Goal: Task Accomplishment & Management: Manage account settings

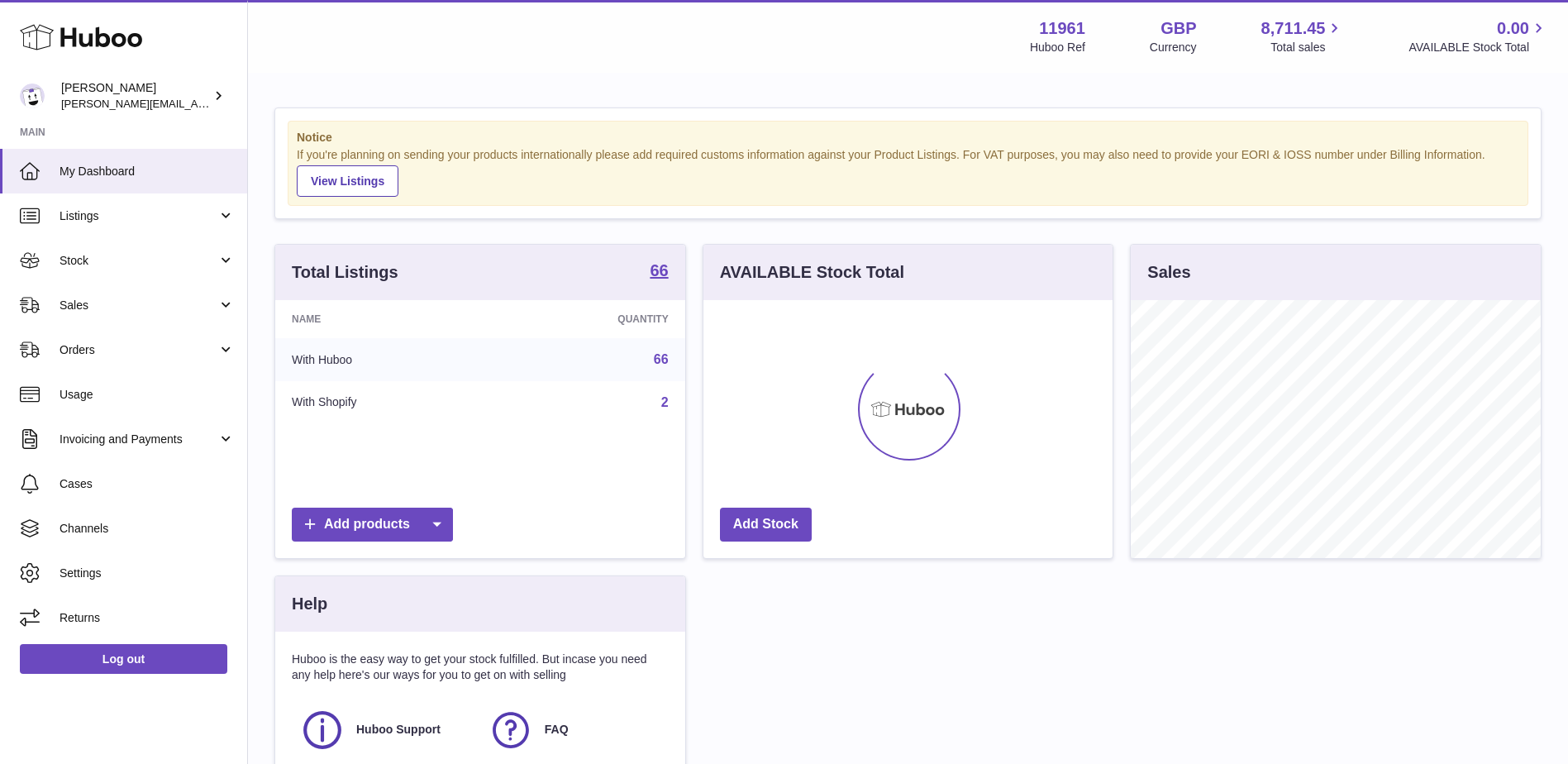
scroll to position [258, 409]
click at [230, 310] on link "Sales" at bounding box center [123, 305] width 247 height 44
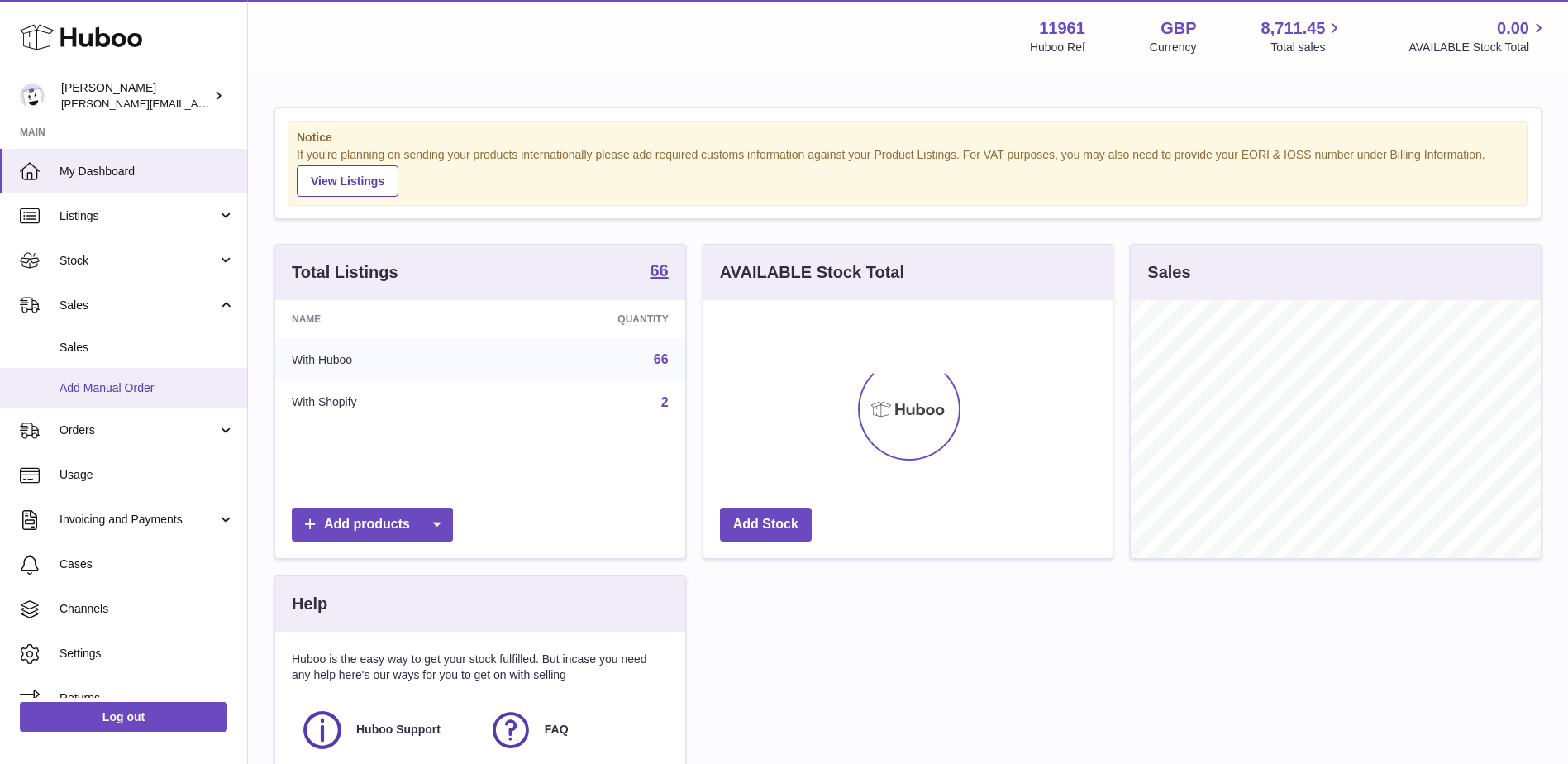
click at [145, 385] on span "Add Manual Order" at bounding box center [147, 388] width 175 height 15
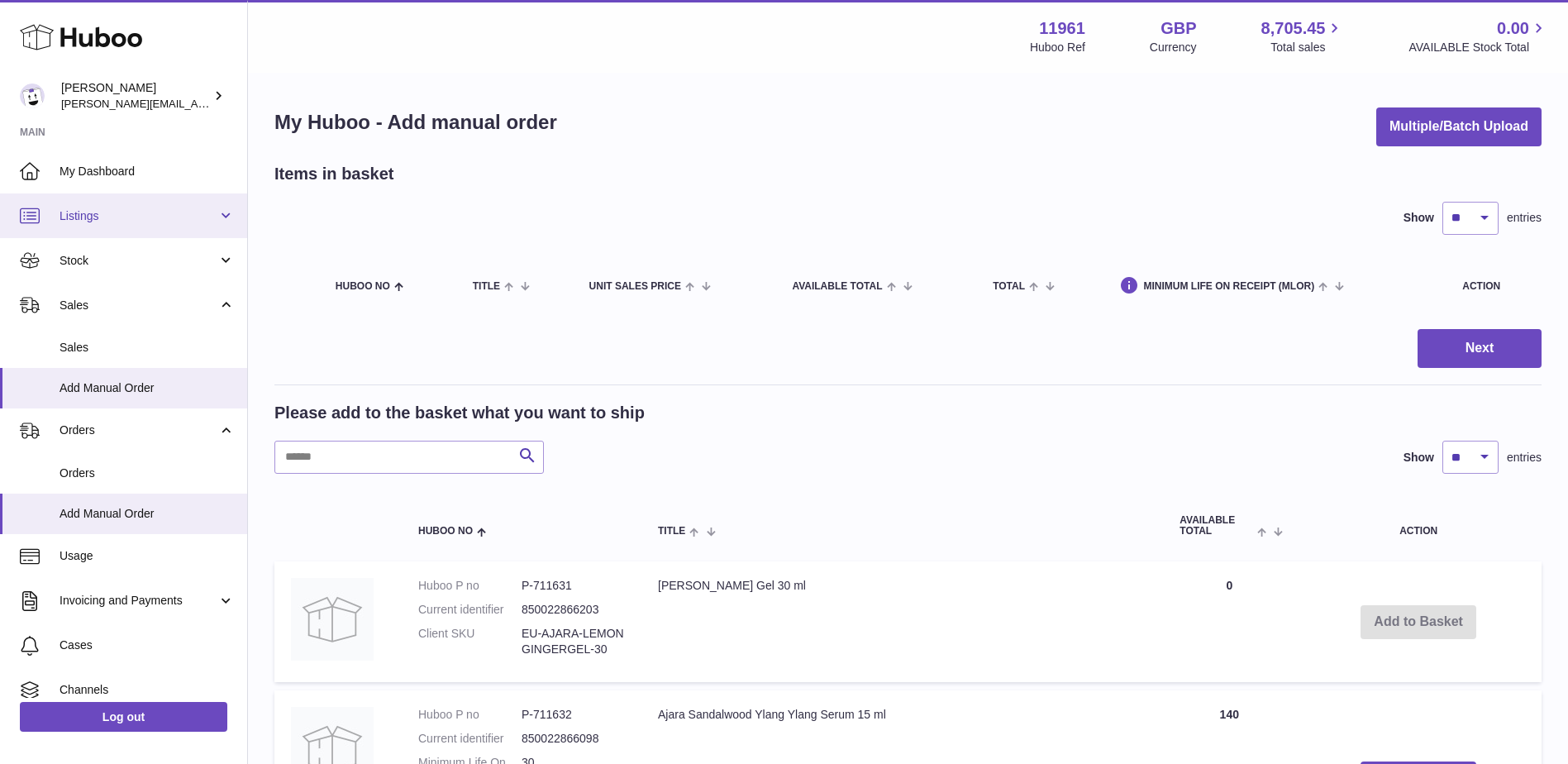
click at [209, 213] on span "Listings" at bounding box center [139, 216] width 158 height 15
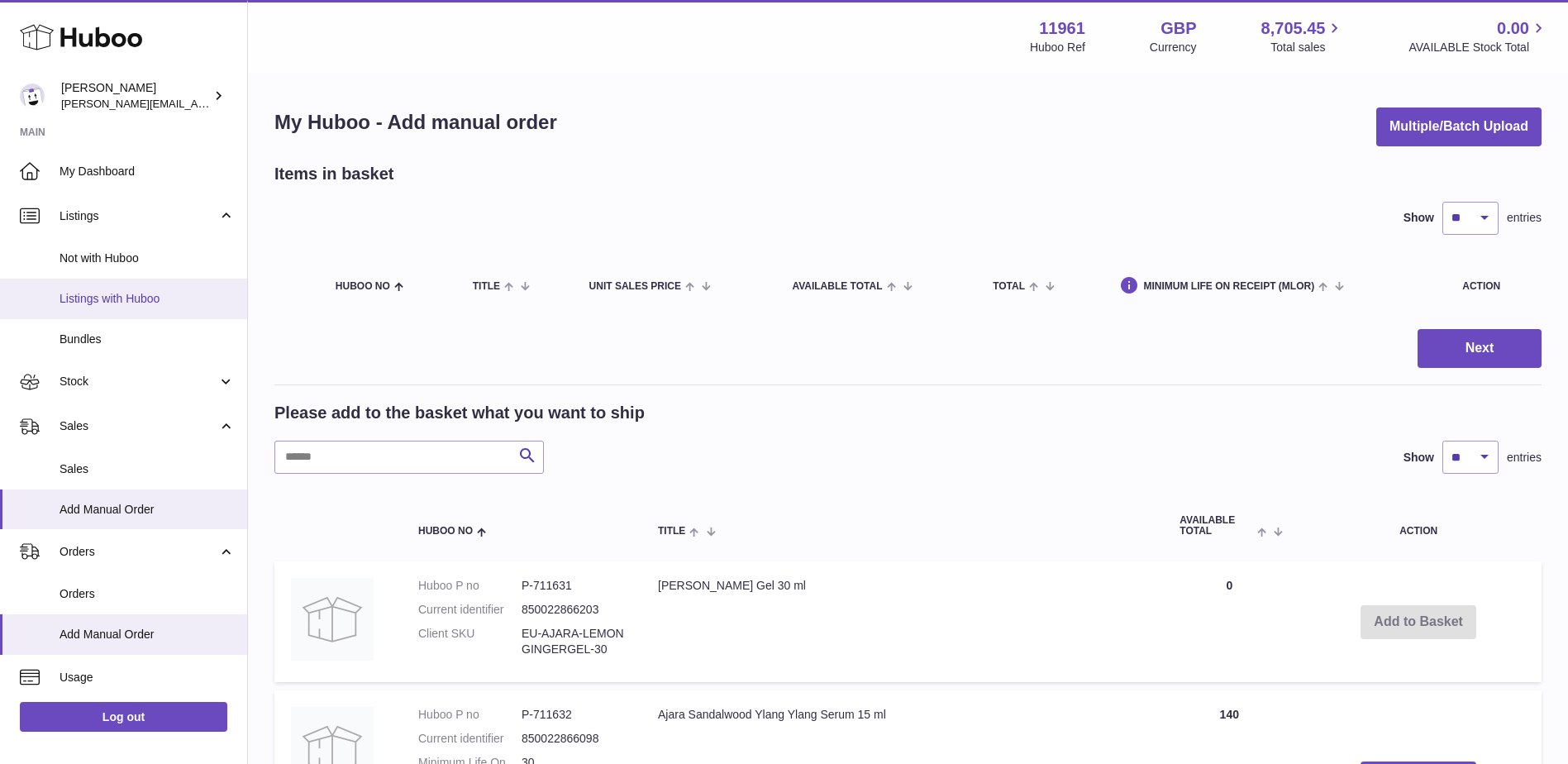
click at [132, 293] on span "Listings with Huboo" at bounding box center [147, 298] width 175 height 15
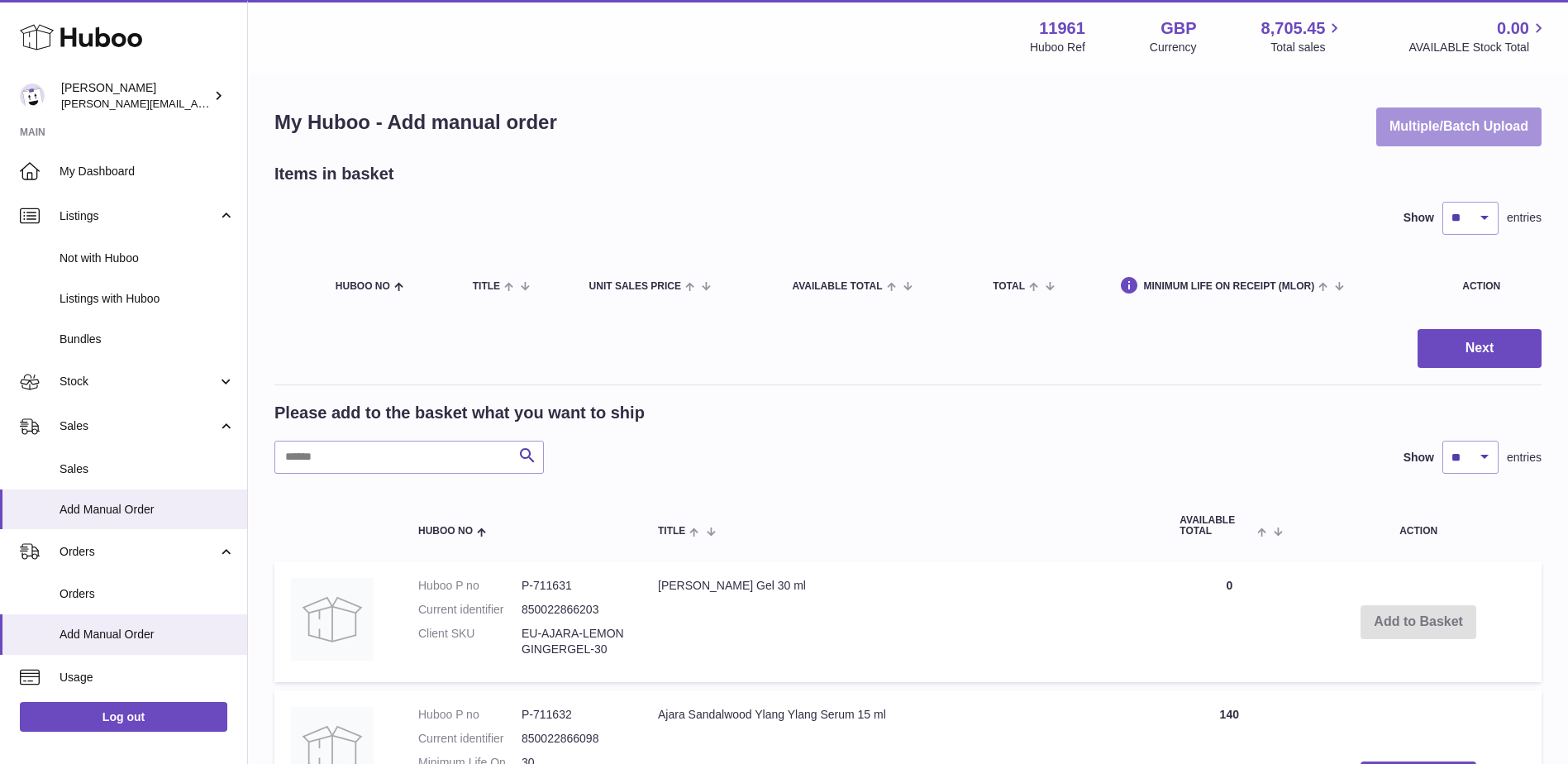
click at [1464, 108] on button "Multiple/Batch Upload" at bounding box center [1459, 127] width 165 height 38
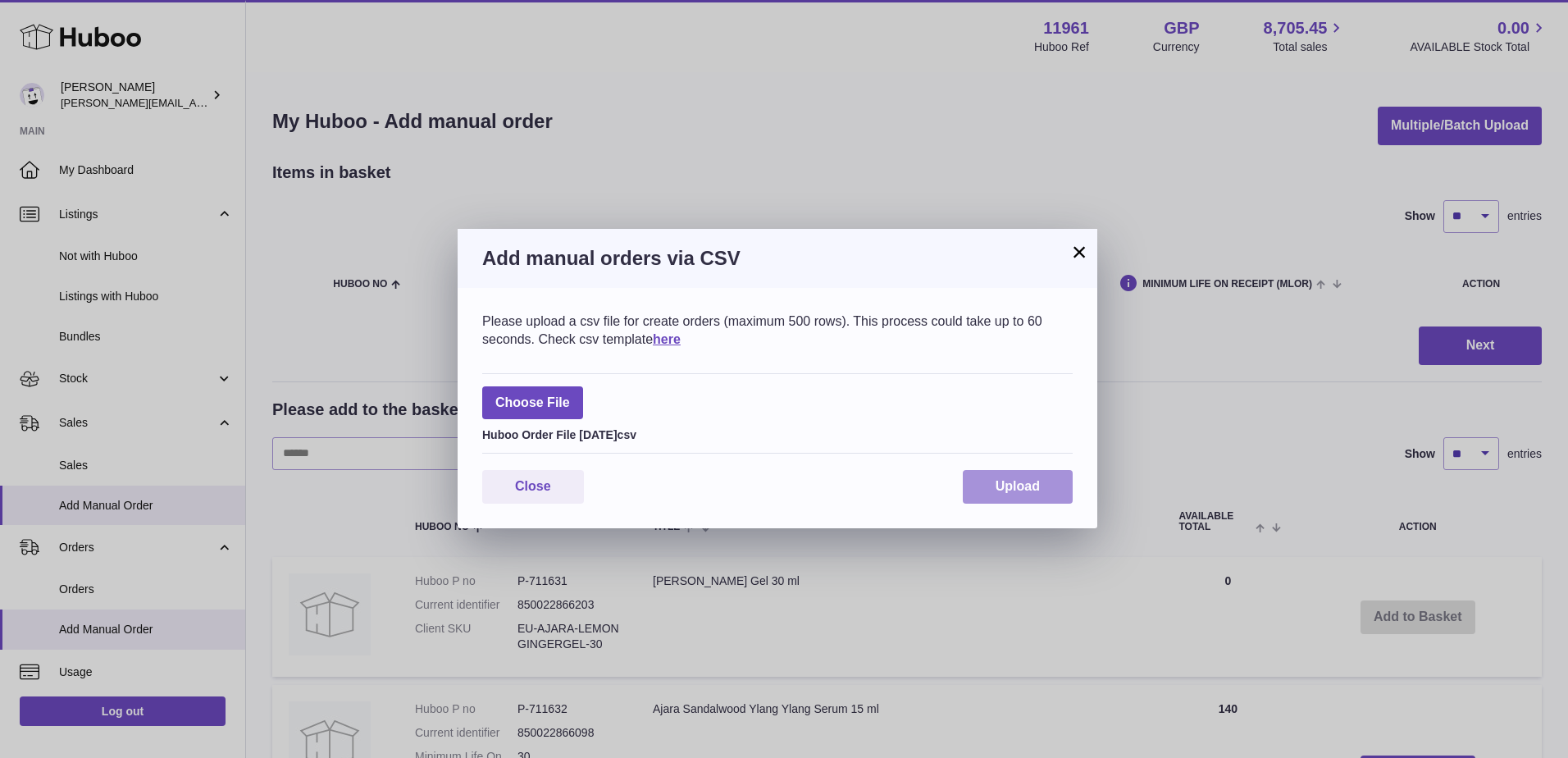
click at [1011, 480] on span "Upload" at bounding box center [1017, 486] width 44 height 14
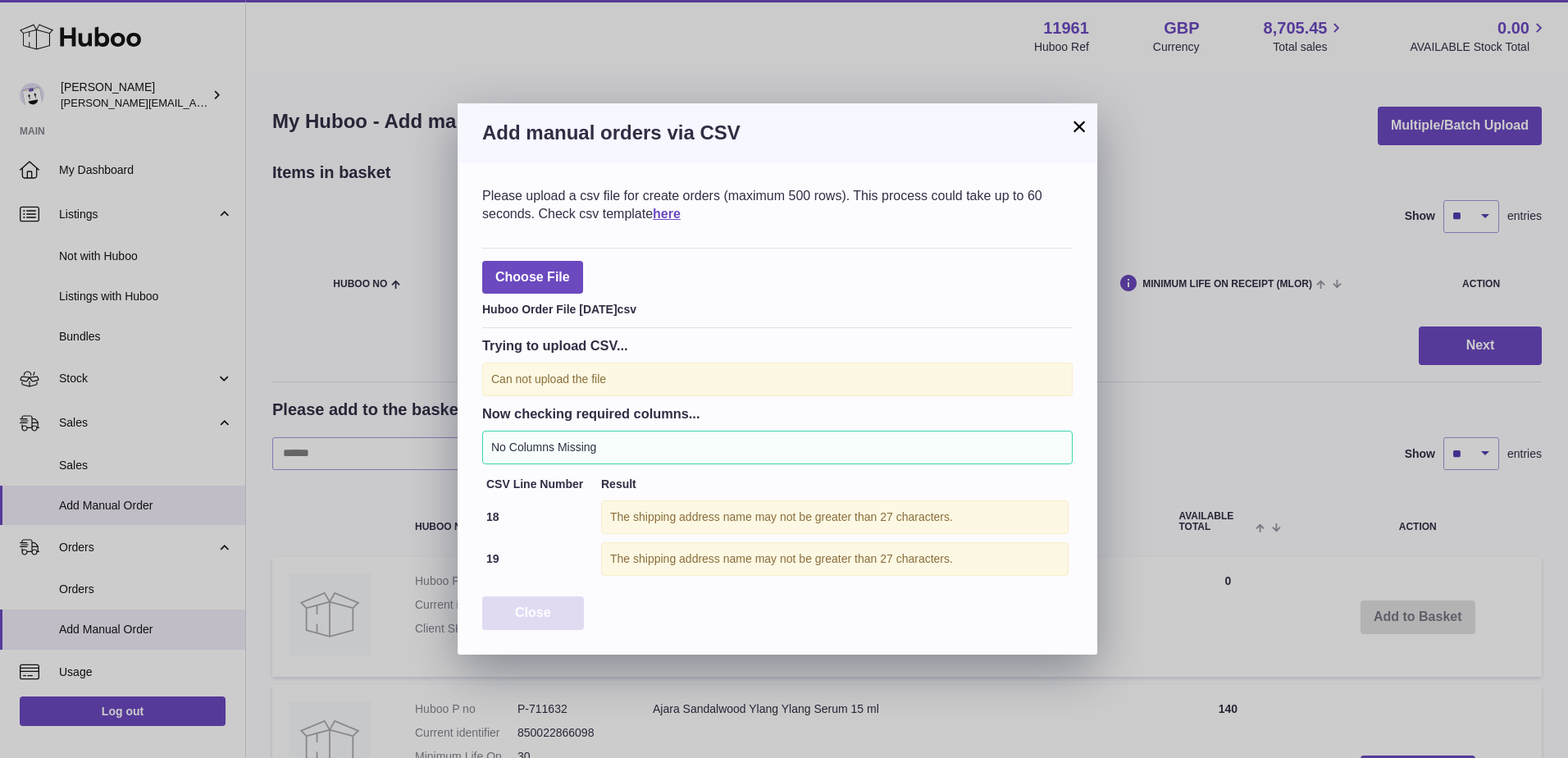
click at [540, 611] on span "Close" at bounding box center [533, 612] width 36 height 14
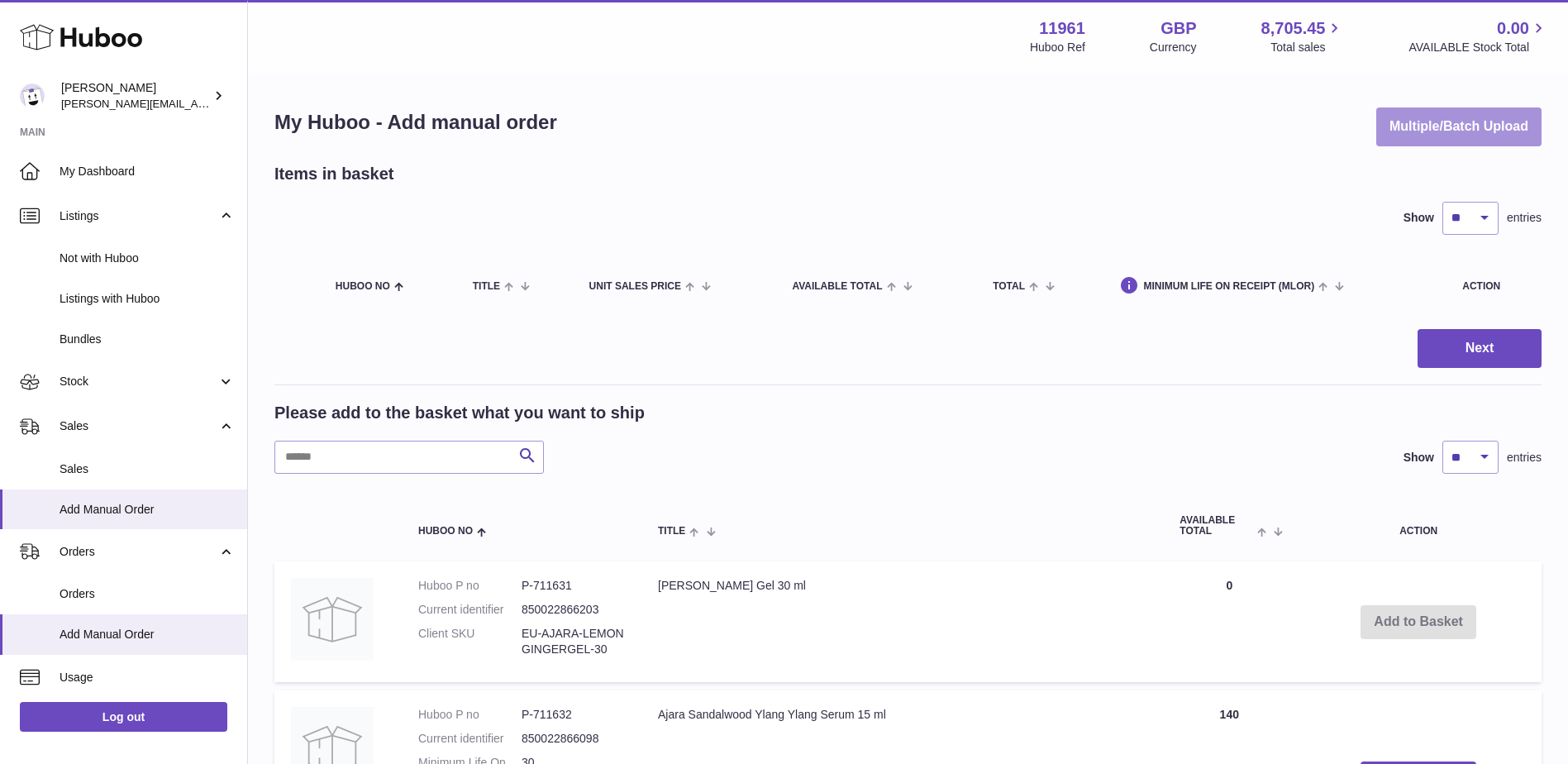
click at [1457, 125] on button "Multiple/Batch Upload" at bounding box center [1459, 127] width 165 height 38
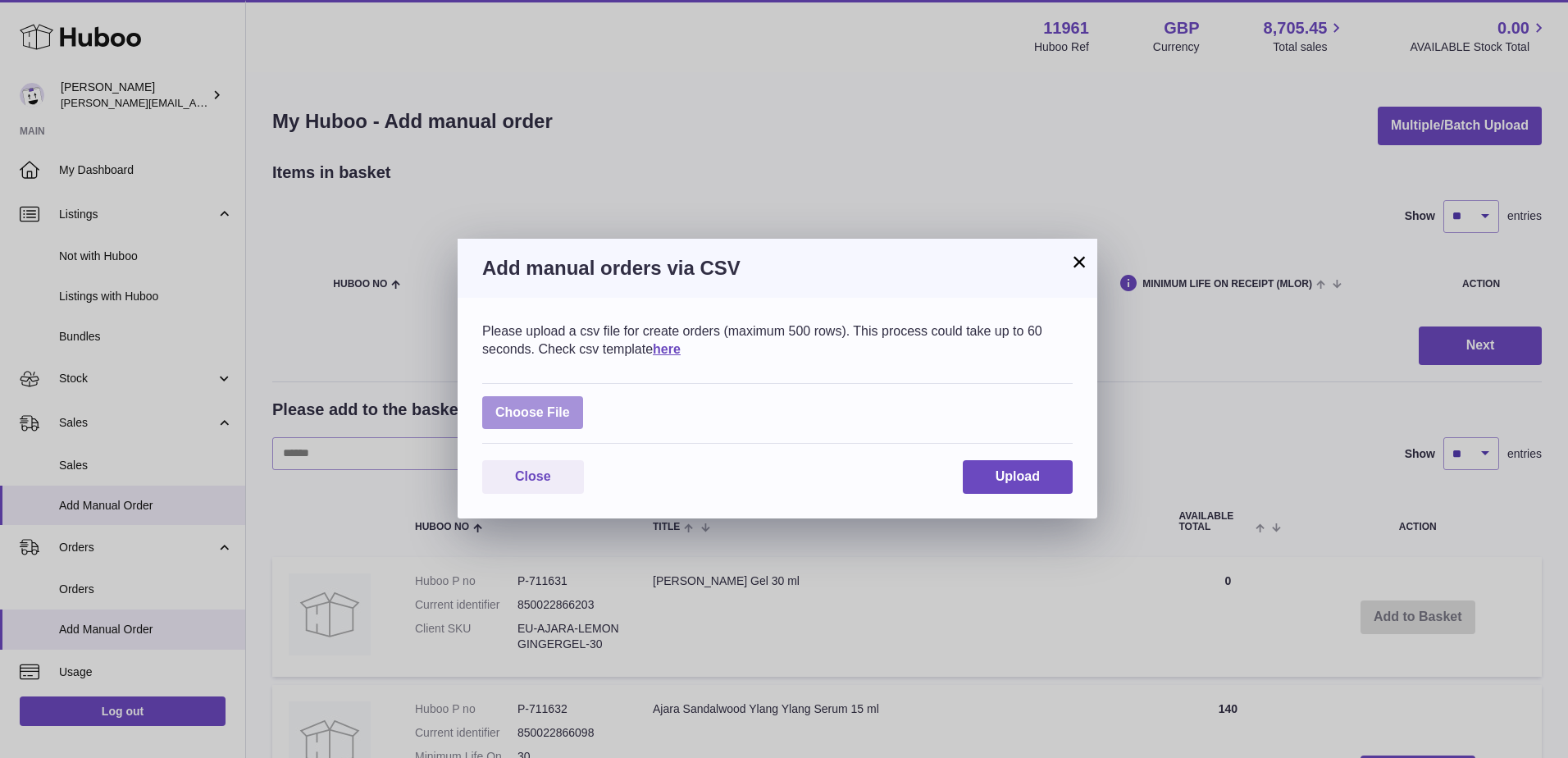
click at [541, 418] on label at bounding box center [533, 412] width 101 height 33
click at [570, 405] on input "file" at bounding box center [570, 405] width 1 height 1
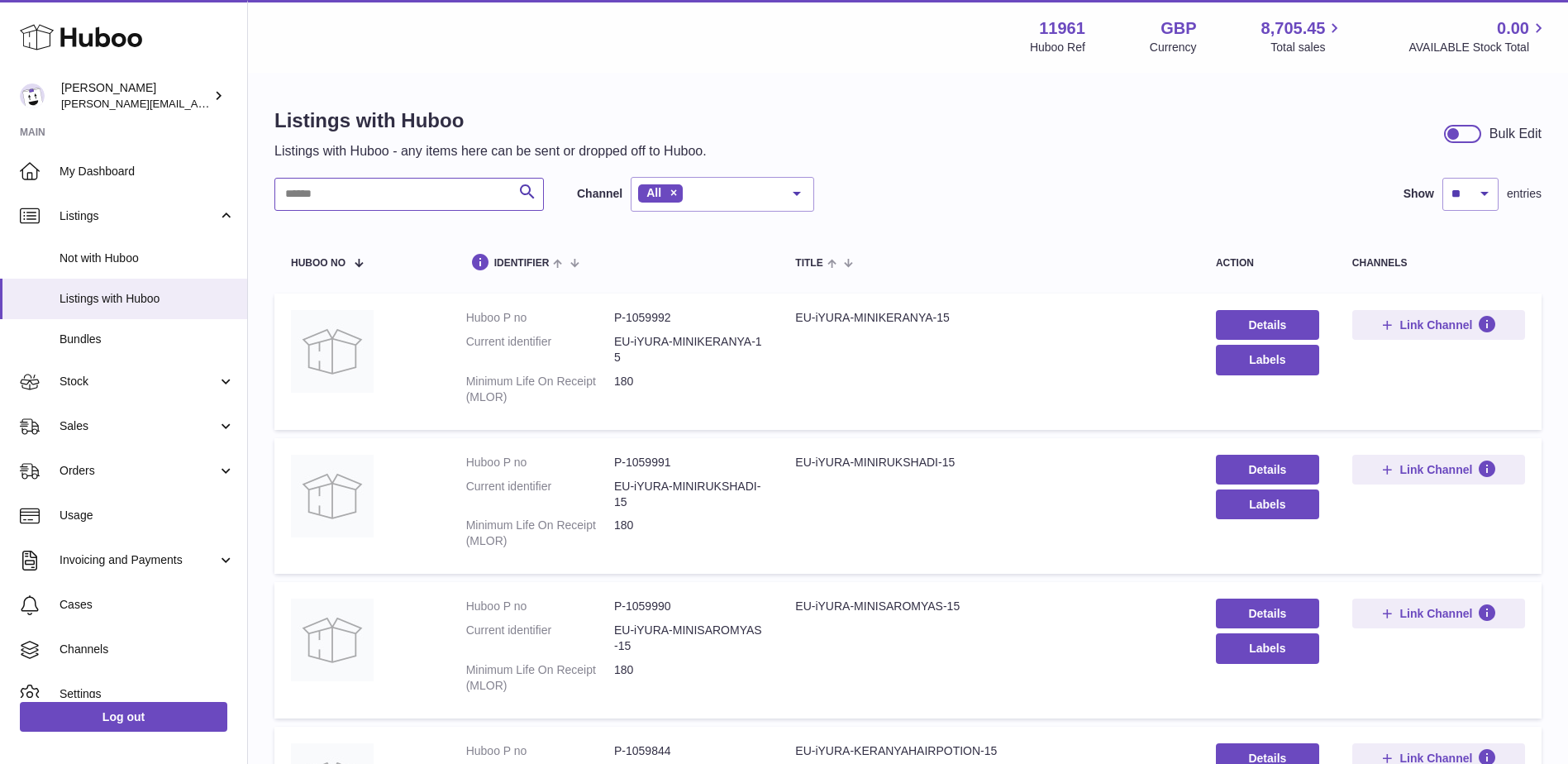
click at [394, 183] on input "text" at bounding box center [409, 194] width 269 height 33
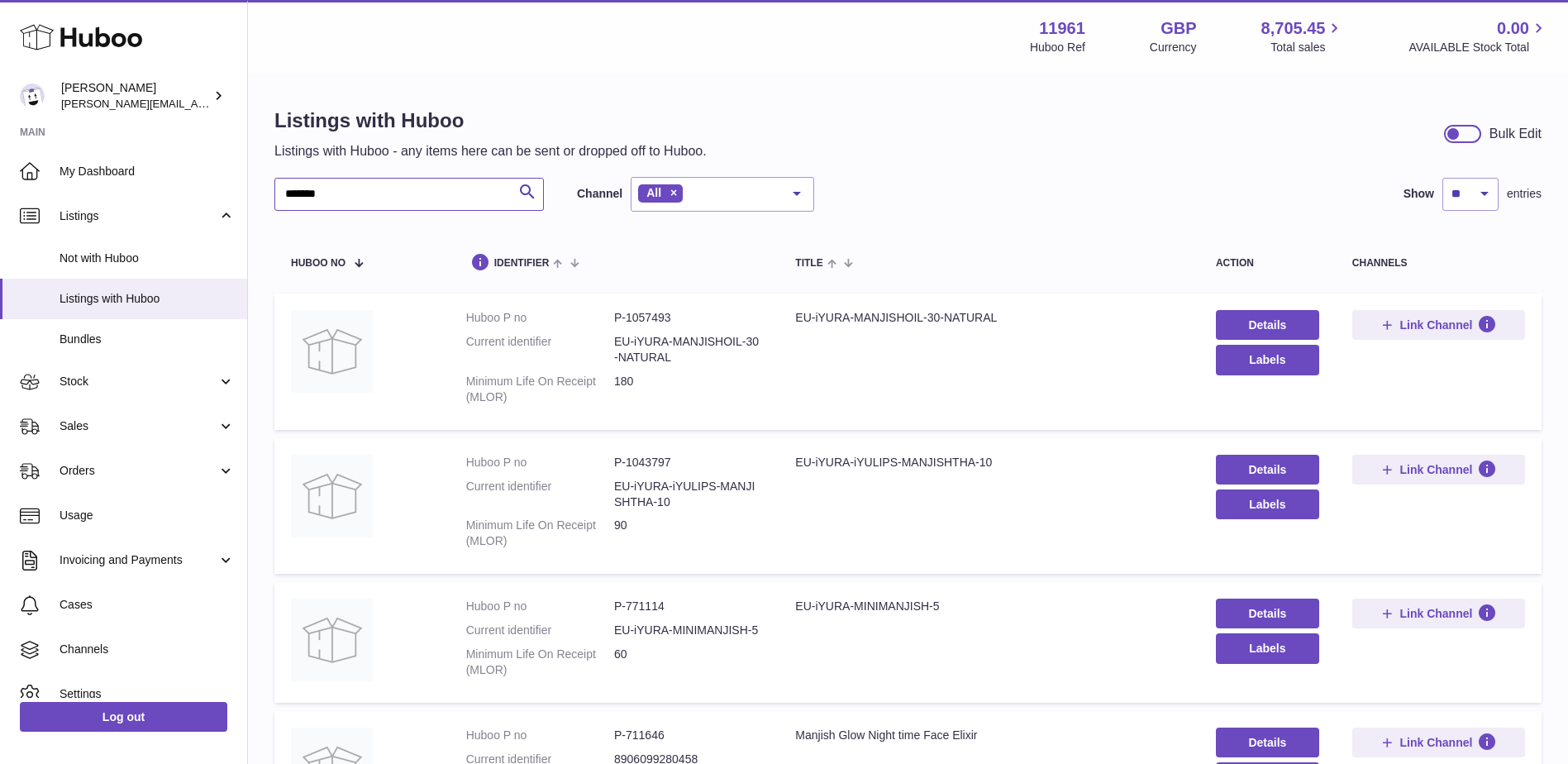
type input "*******"
drag, startPoint x: 608, startPoint y: 628, endPoint x: 767, endPoint y: 626, distance: 159.0
click at [767, 626] on td "Huboo P no P-771114 Current identifier EU-iYURA-MINIMANJISH-5 Minimum Life On R…" at bounding box center [614, 642] width 330 height 120
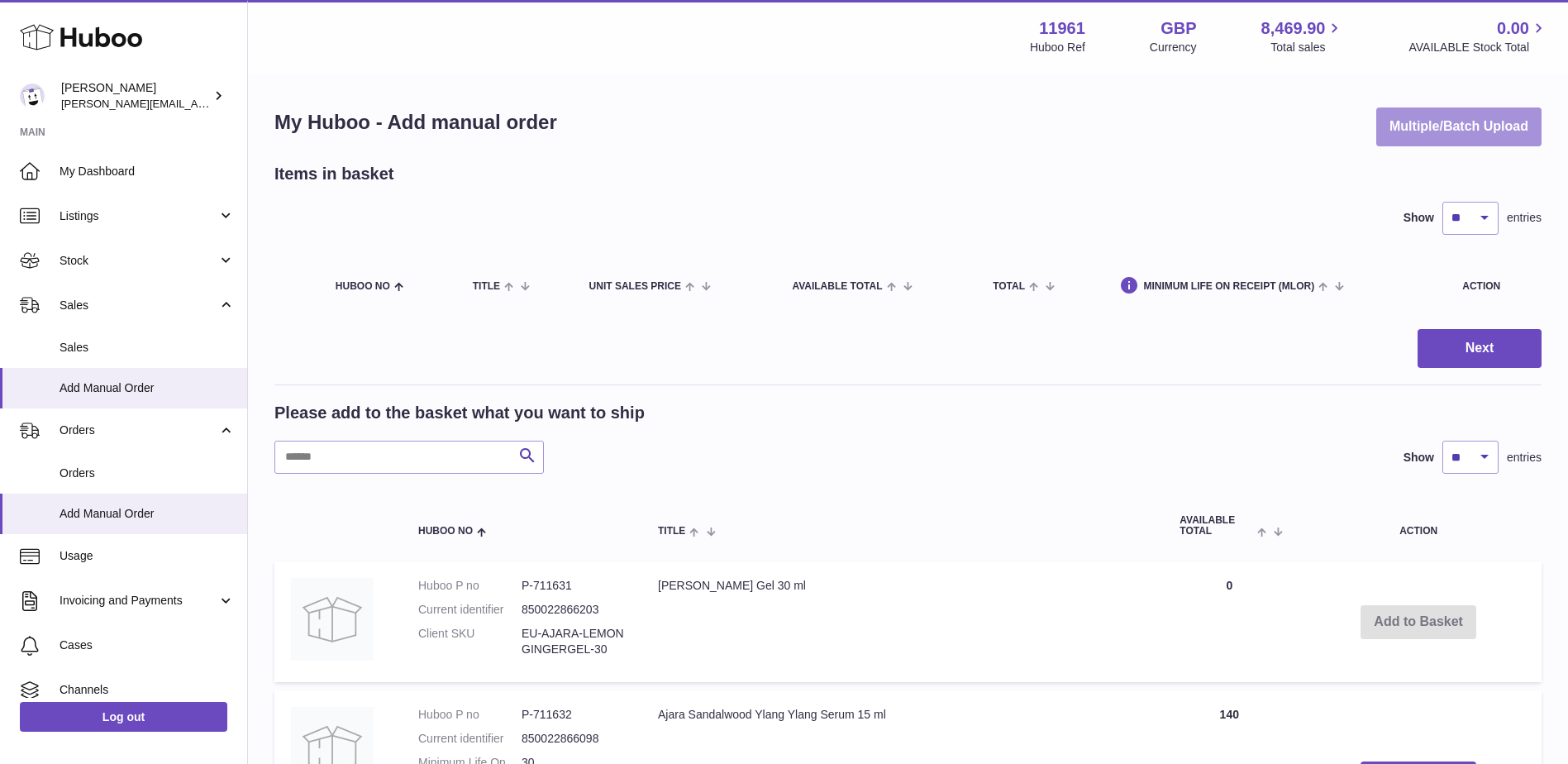
click at [1456, 115] on button "Multiple/Batch Upload" at bounding box center [1459, 127] width 165 height 38
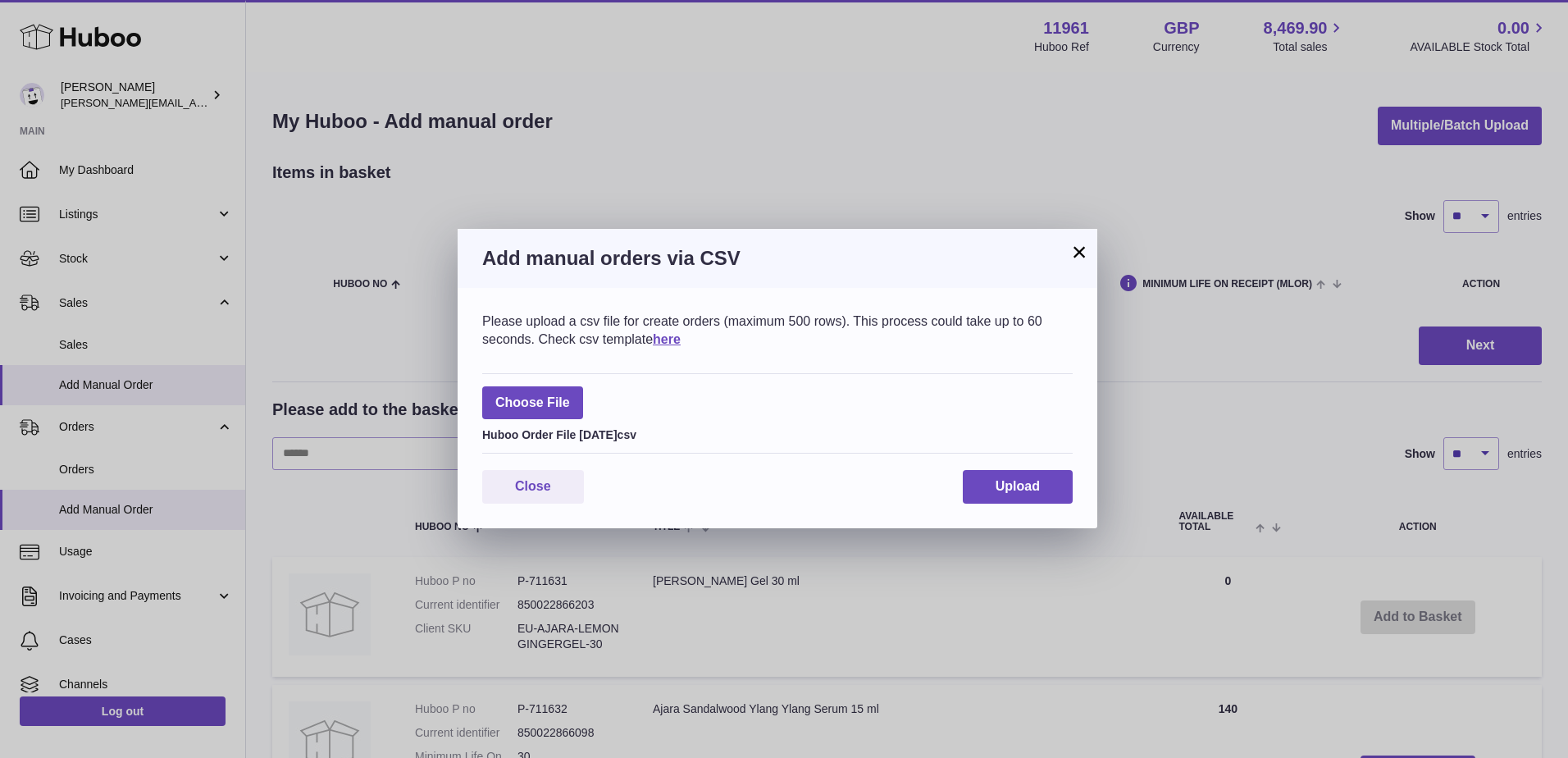
click at [1035, 504] on div "Please upload a csv file for create orders (maximum 500 rows). This process cou…" at bounding box center [777, 409] width 639 height 241
click at [1016, 473] on button "Upload" at bounding box center [1017, 486] width 110 height 33
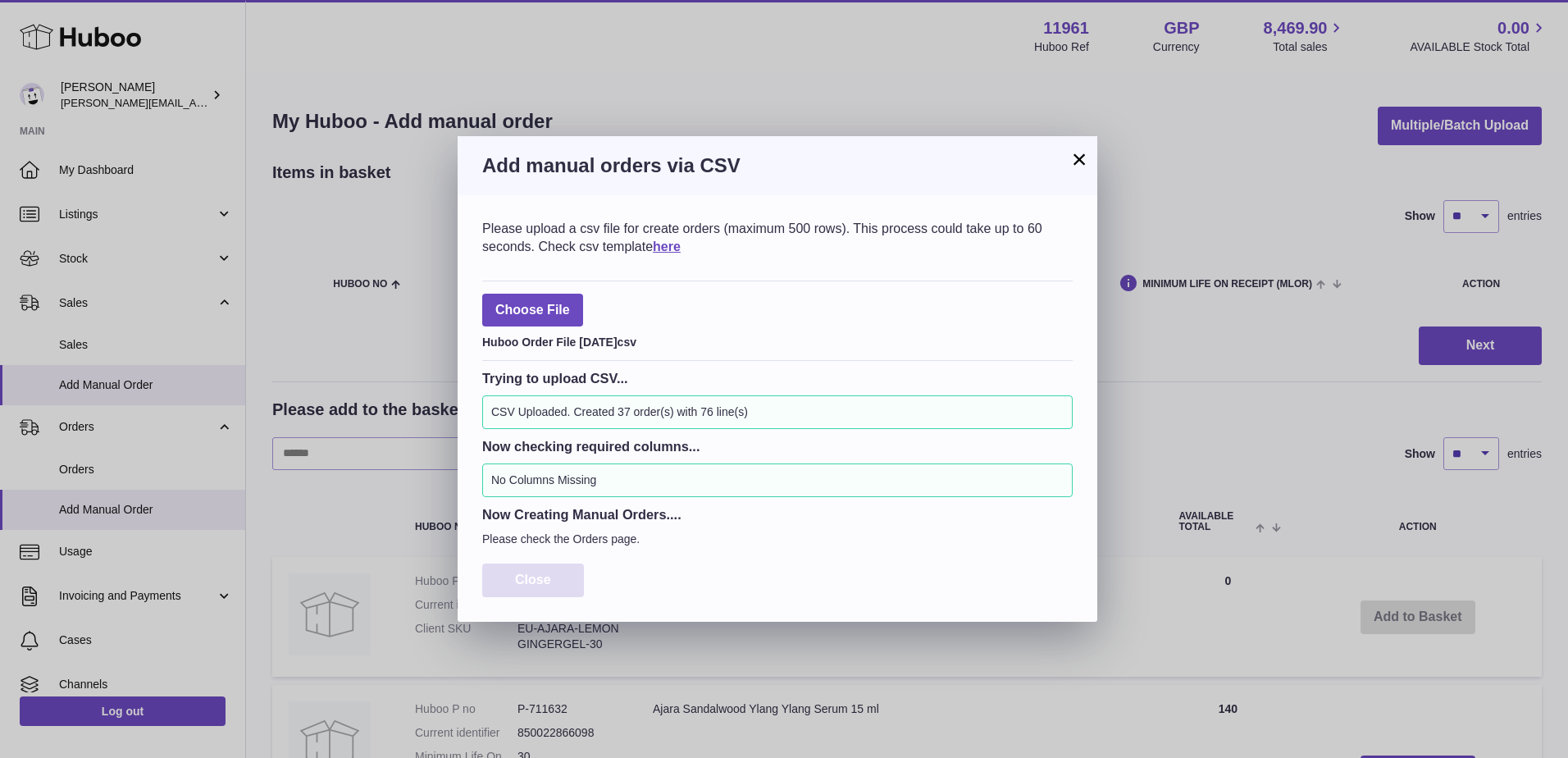
click at [545, 577] on span "Close" at bounding box center [533, 579] width 36 height 14
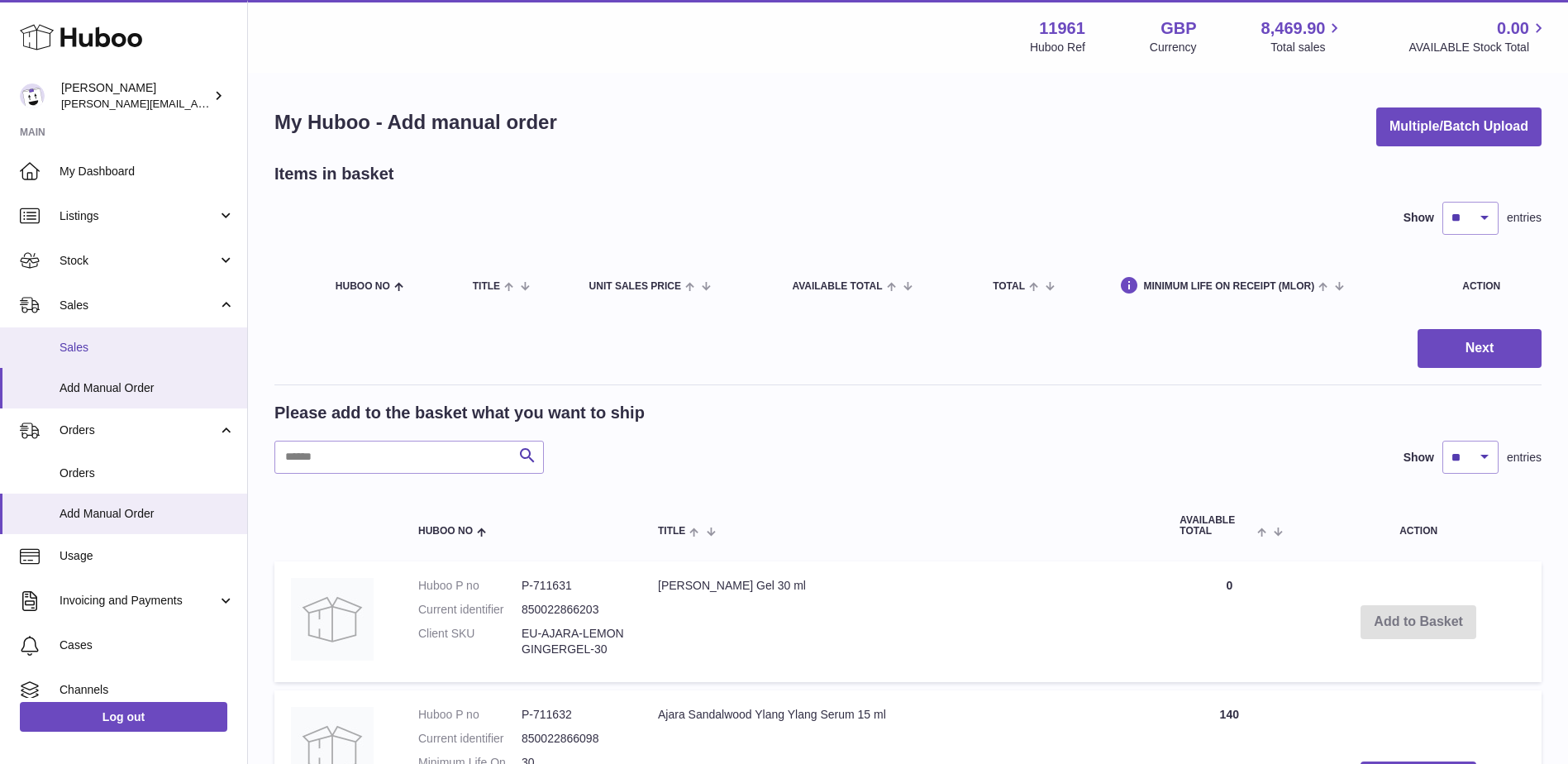
click at [156, 349] on span "Sales" at bounding box center [147, 347] width 175 height 15
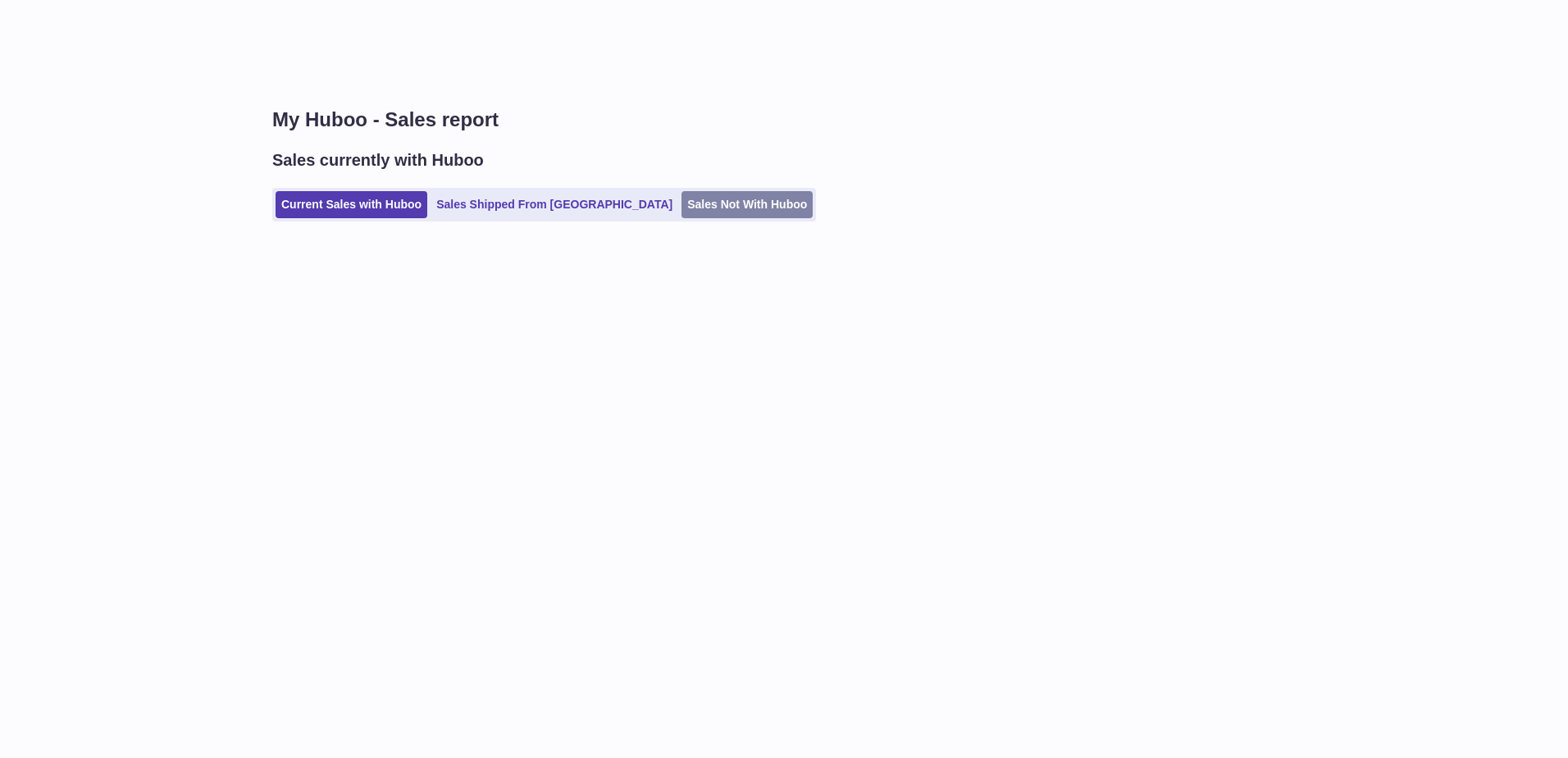
click at [681, 200] on link "Sales Not With Huboo" at bounding box center [746, 204] width 131 height 27
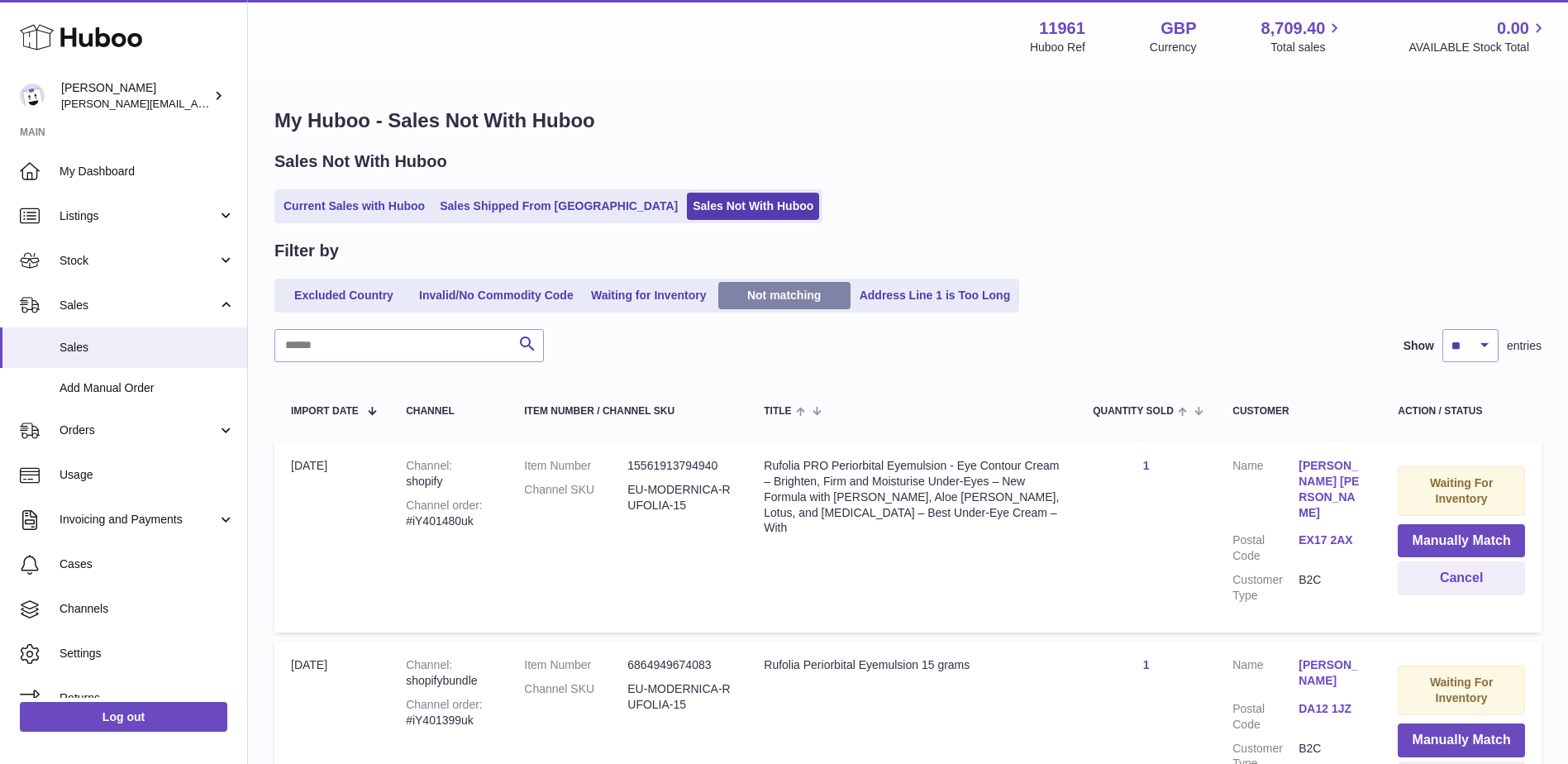
click at [778, 301] on link "Not matching" at bounding box center [784, 295] width 132 height 27
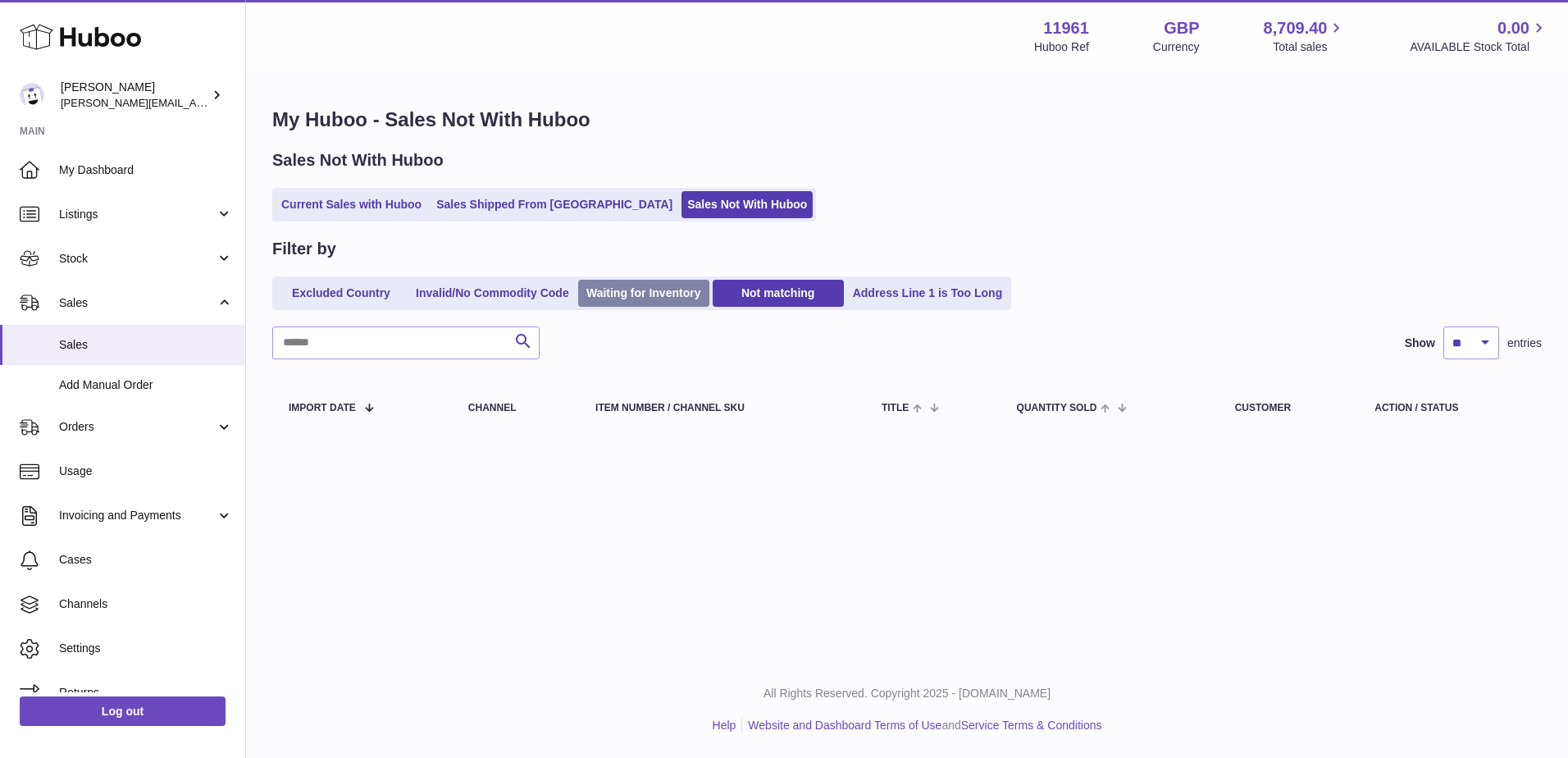
click at [622, 297] on link "Waiting for Inventory" at bounding box center [643, 293] width 131 height 27
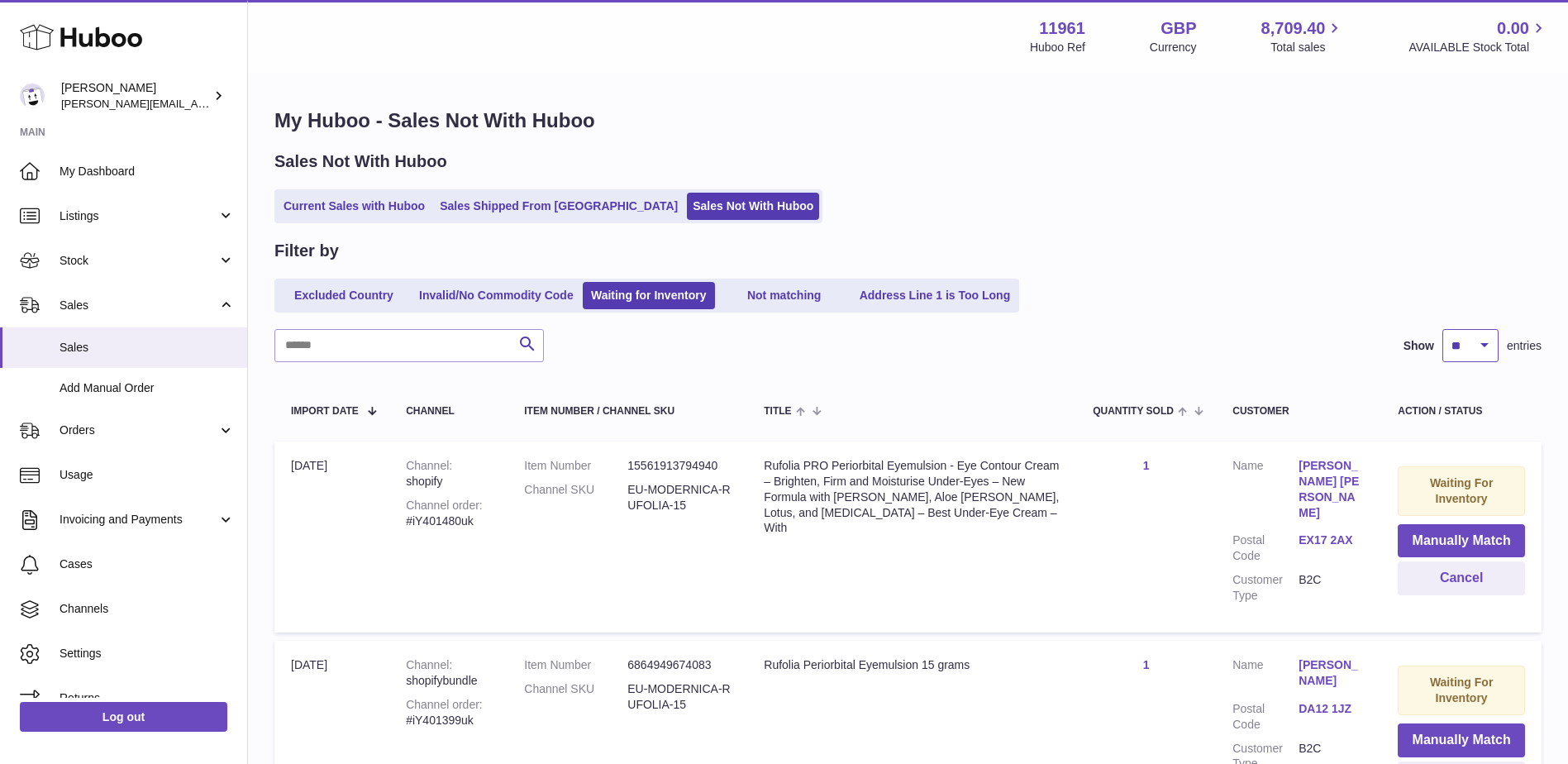
click at [1465, 344] on select "** ** ** ***" at bounding box center [1470, 345] width 56 height 33
select select "***"
click at [1442, 329] on select "** ** ** ***" at bounding box center [1470, 345] width 56 height 33
drag, startPoint x: 627, startPoint y: 481, endPoint x: 708, endPoint y: 522, distance: 90.8
click at [708, 522] on td "Item Number 15561913794940 Channel SKU EU-MODERNICA-[GEOGRAPHIC_DATA]-15" at bounding box center [627, 537] width 240 height 191
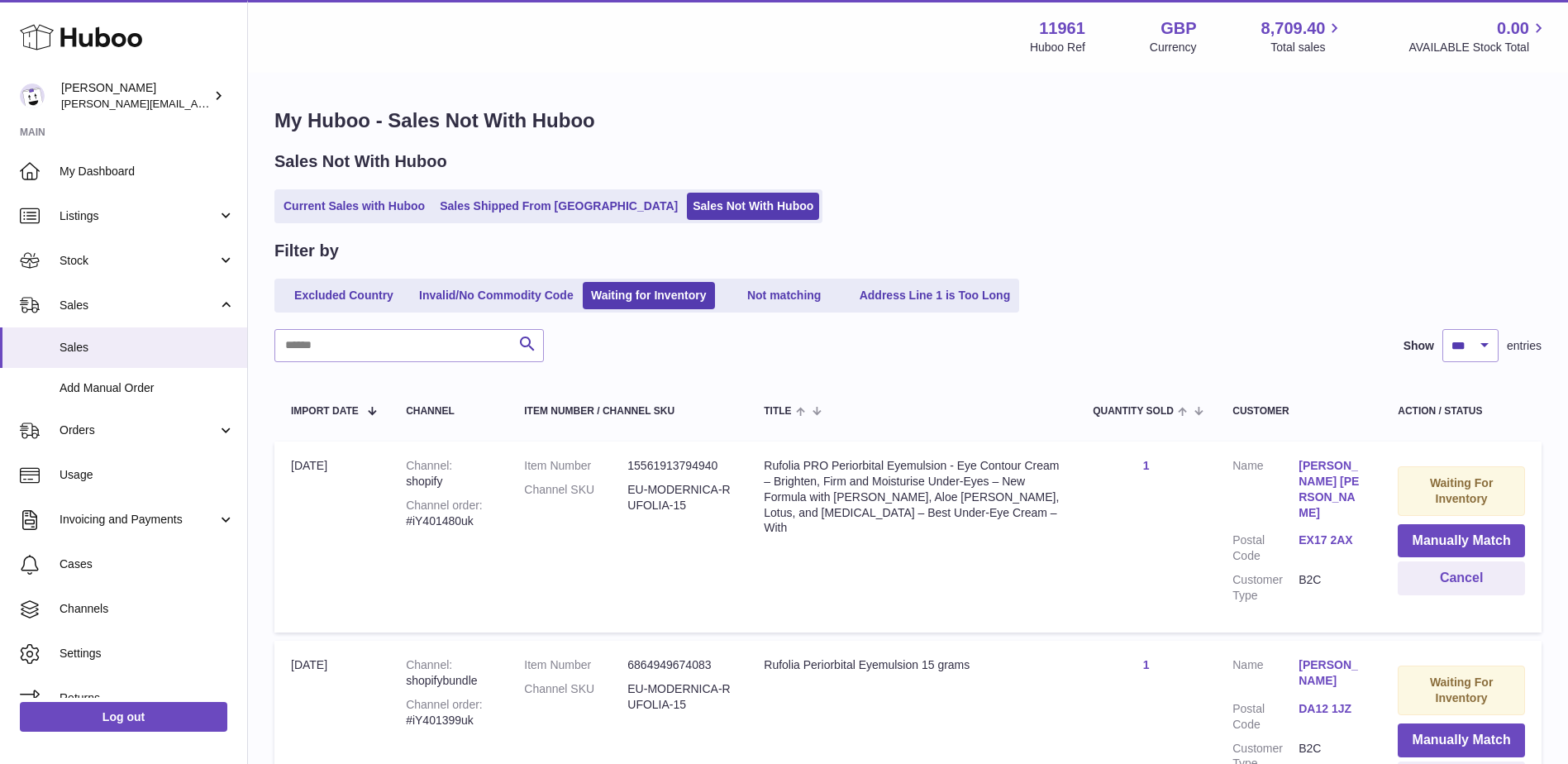
click at [679, 701] on td "Item Number 6864949674083 Channel SKU EU-MODERNICA-RUFOLIA-15" at bounding box center [627, 726] width 240 height 170
drag, startPoint x: 628, startPoint y: 676, endPoint x: 736, endPoint y: 684, distance: 108.3
click at [736, 684] on td "Item Number 6864949674083 Channel SKU EU-MODERNICA-RUFOLIA-15" at bounding box center [627, 726] width 240 height 170
